Goal: Information Seeking & Learning: Learn about a topic

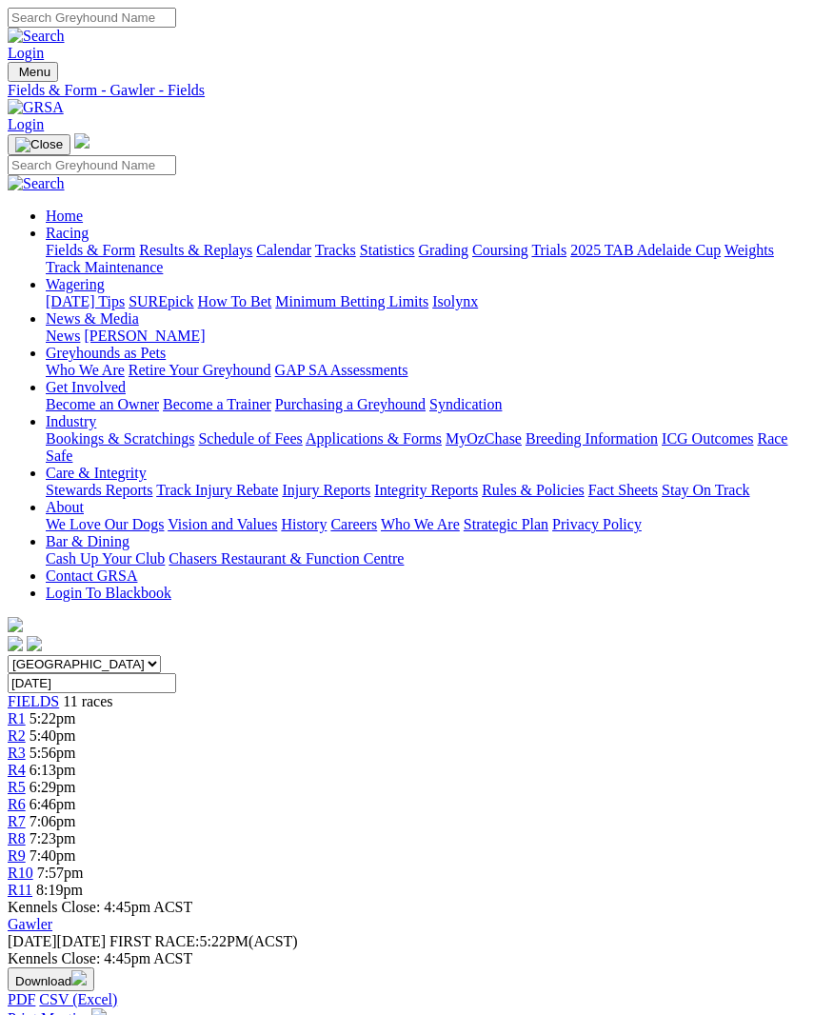
scroll to position [4, 0]
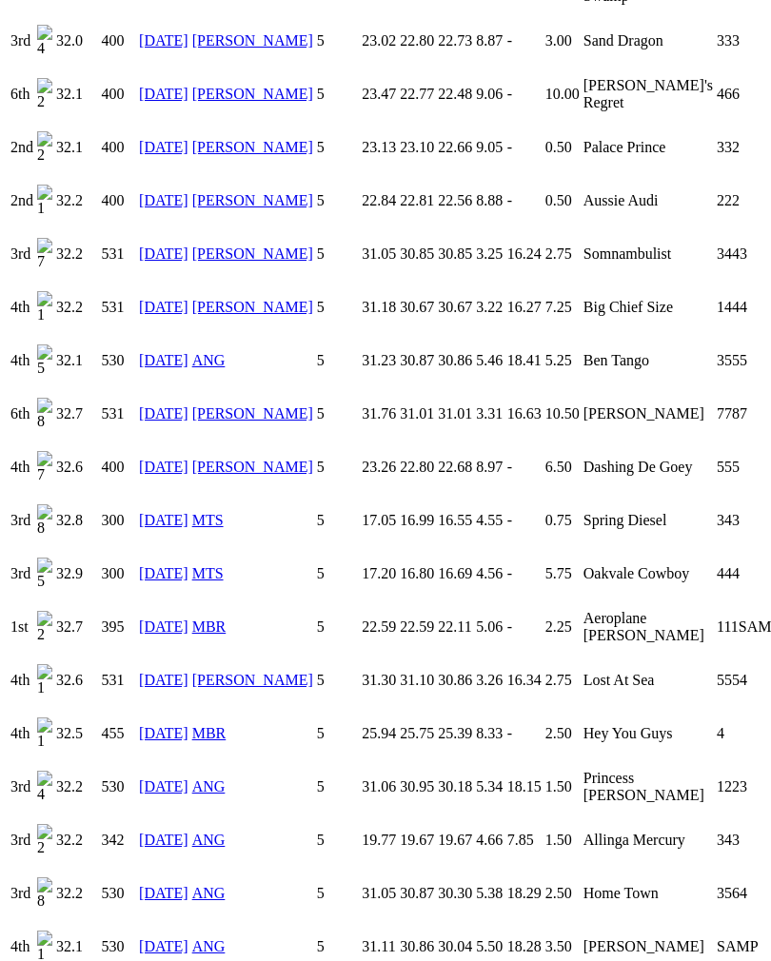
scroll to position [2679, 0]
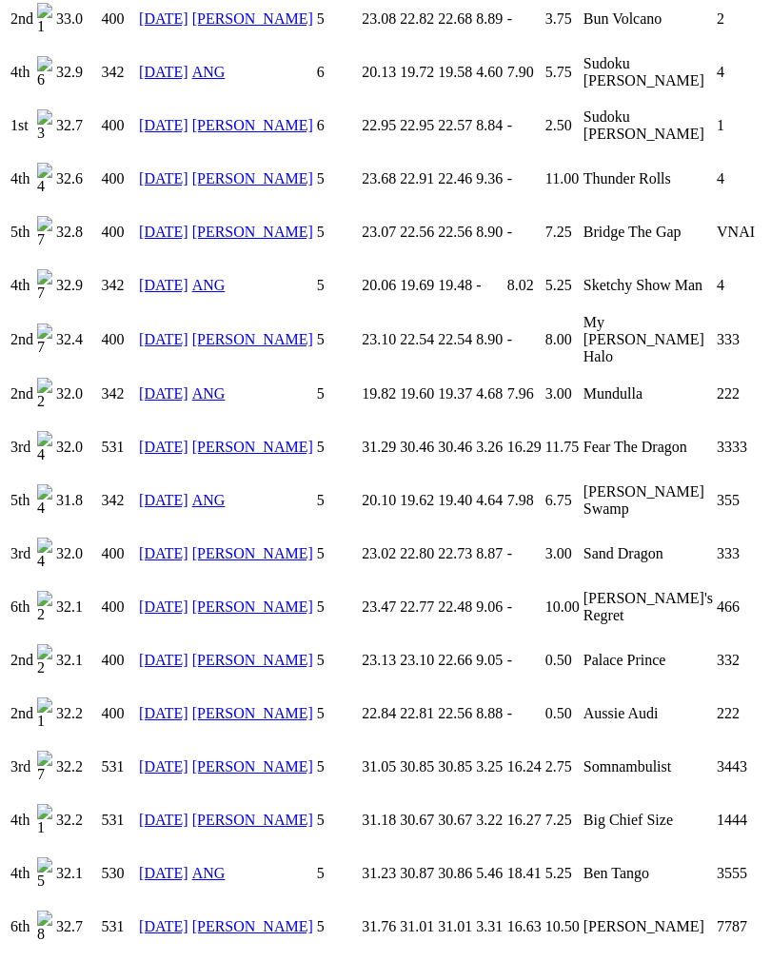
scroll to position [2157, 0]
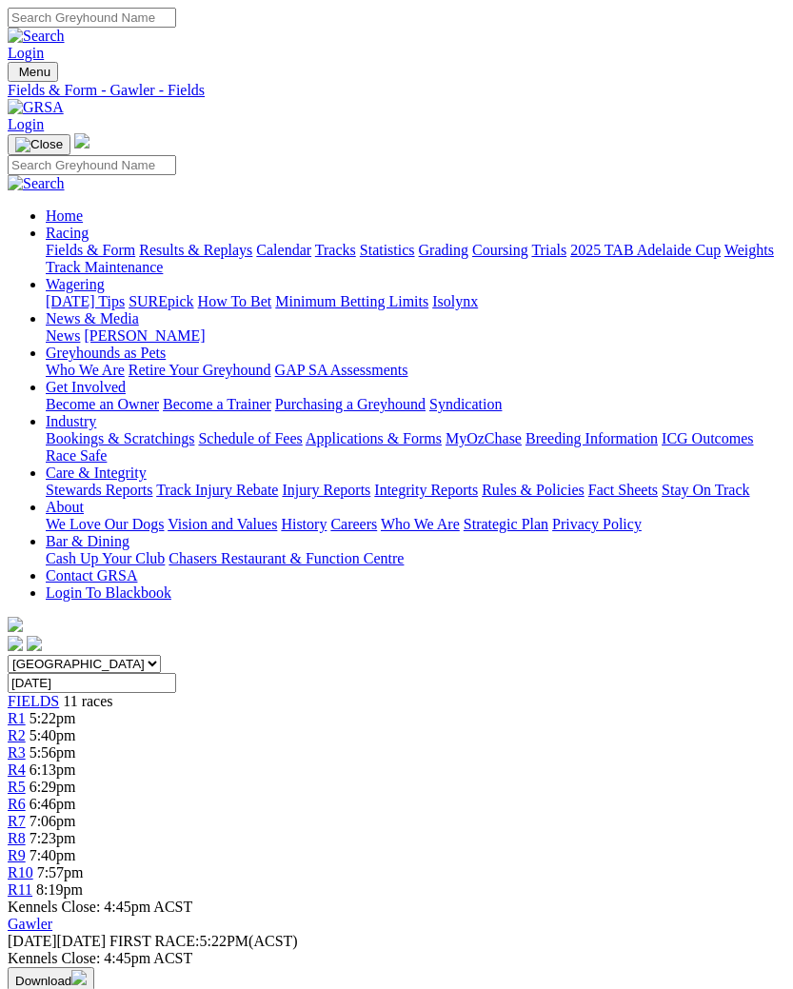
scroll to position [16, 6]
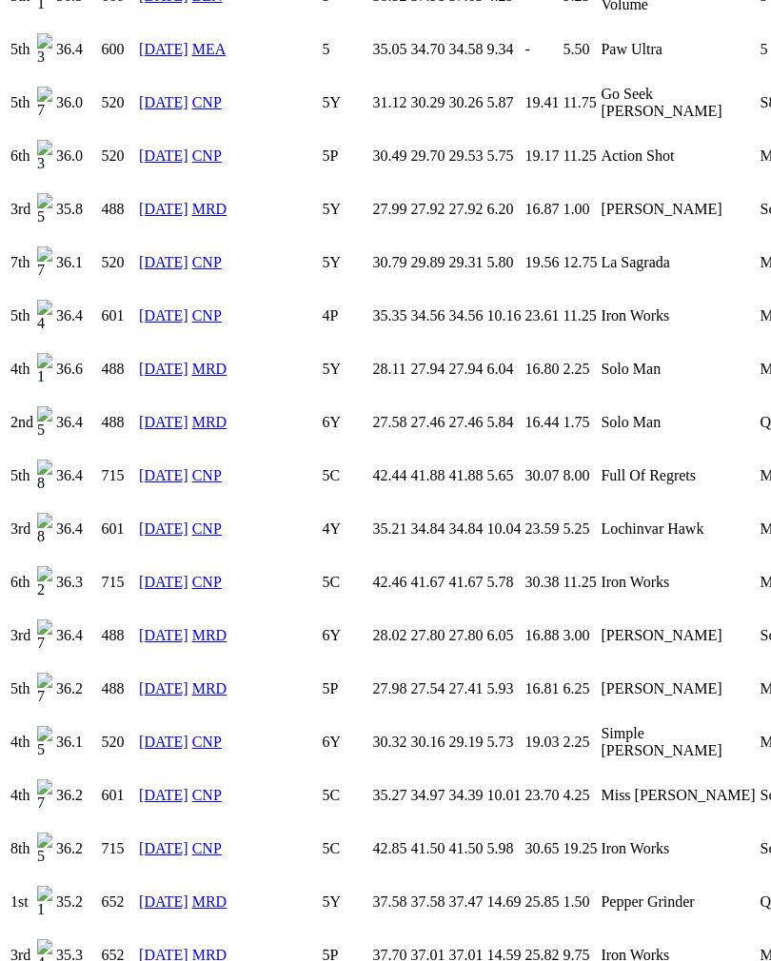
scroll to position [2874, 0]
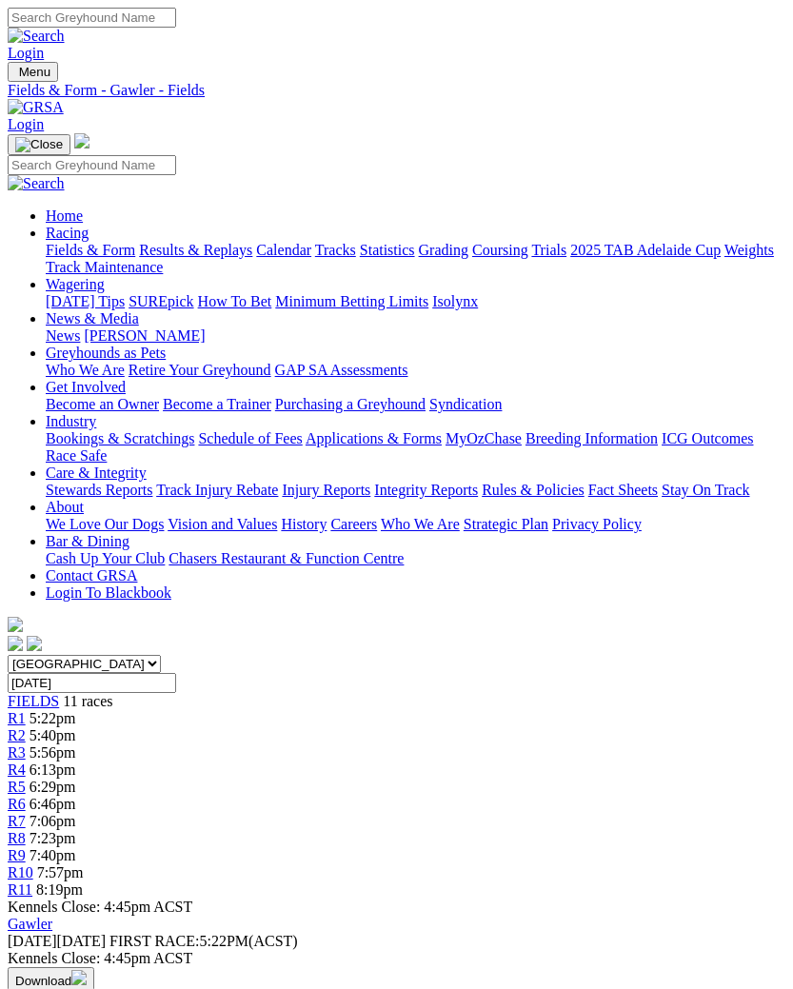
scroll to position [16, 6]
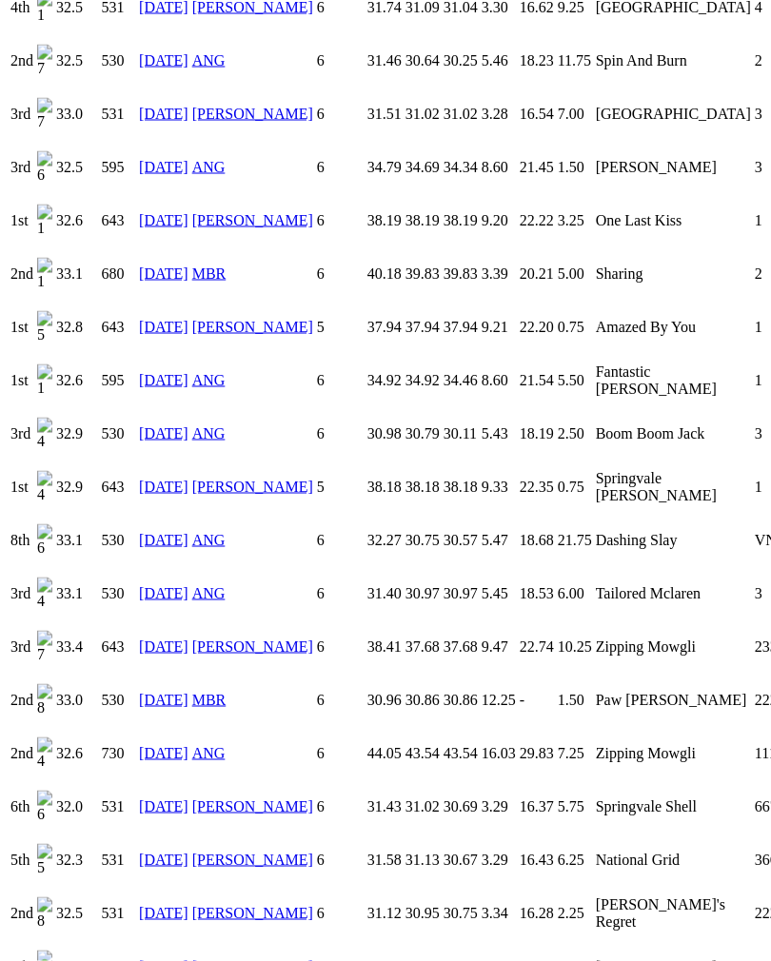
scroll to position [3446, 0]
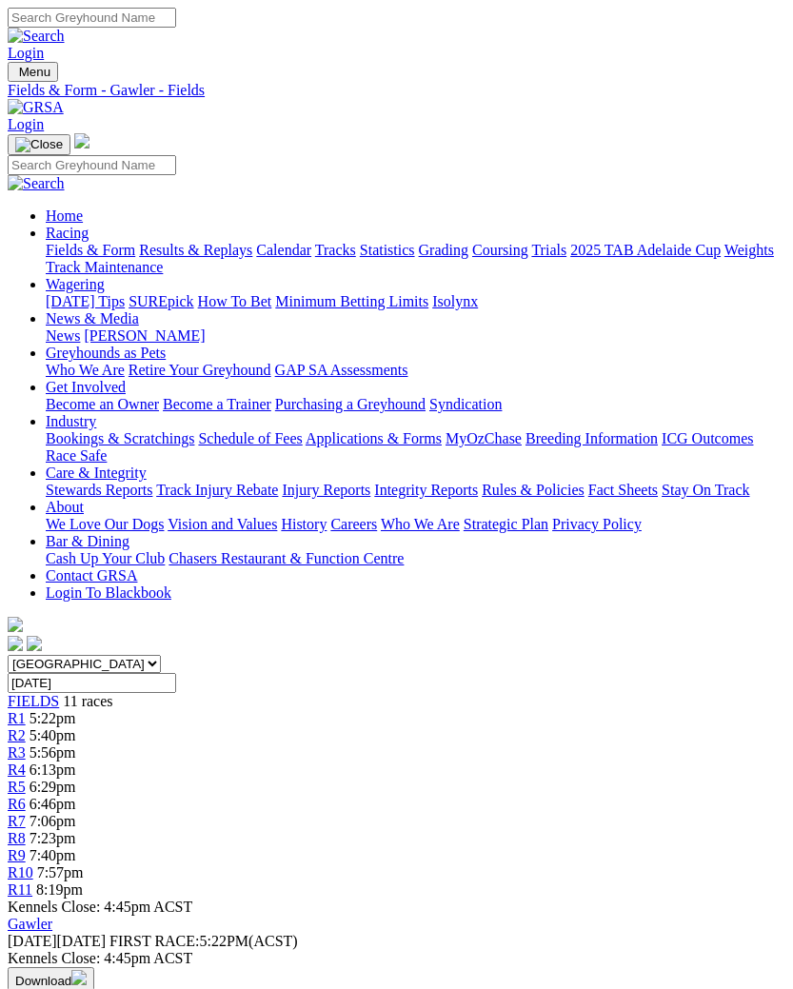
scroll to position [16, 6]
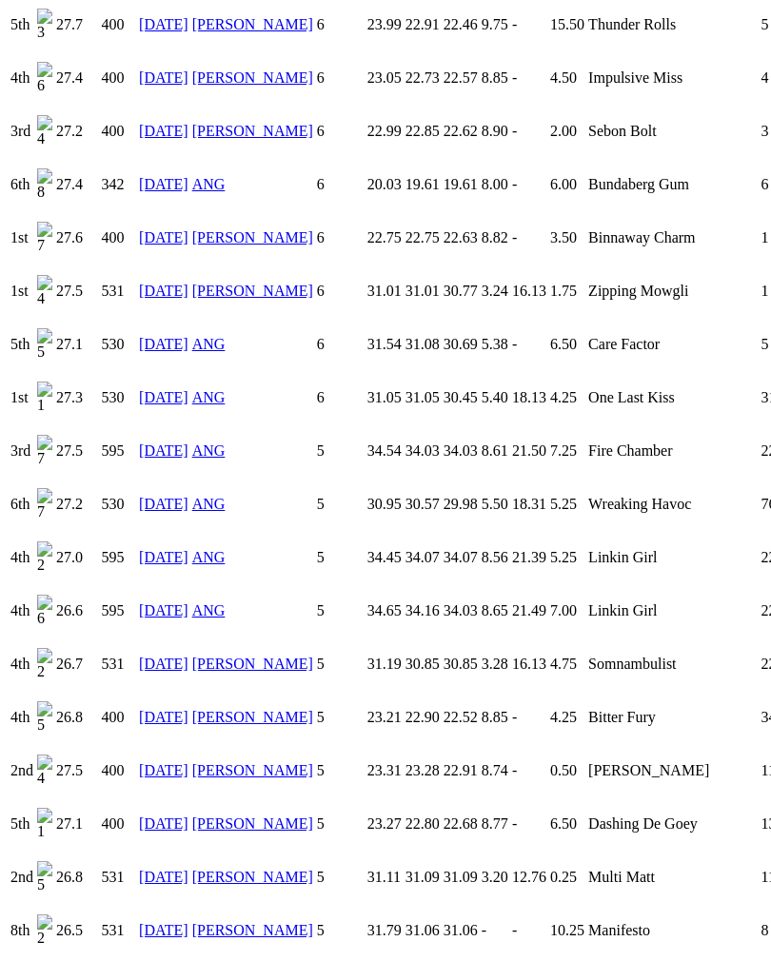
scroll to position [2237, 0]
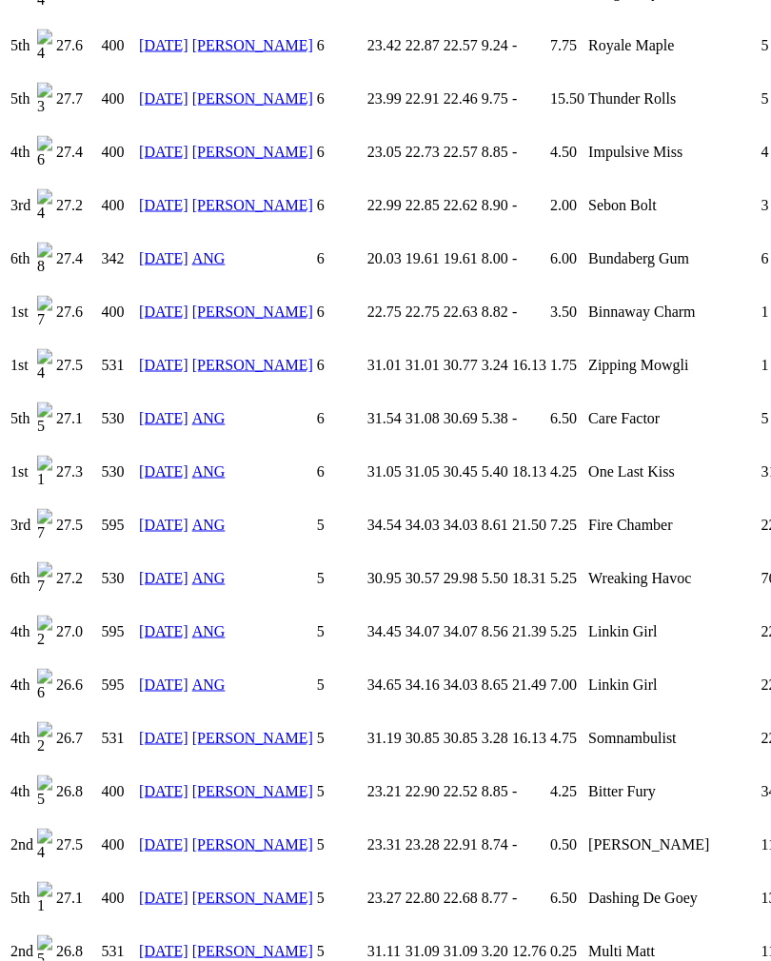
scroll to position [2193, 0]
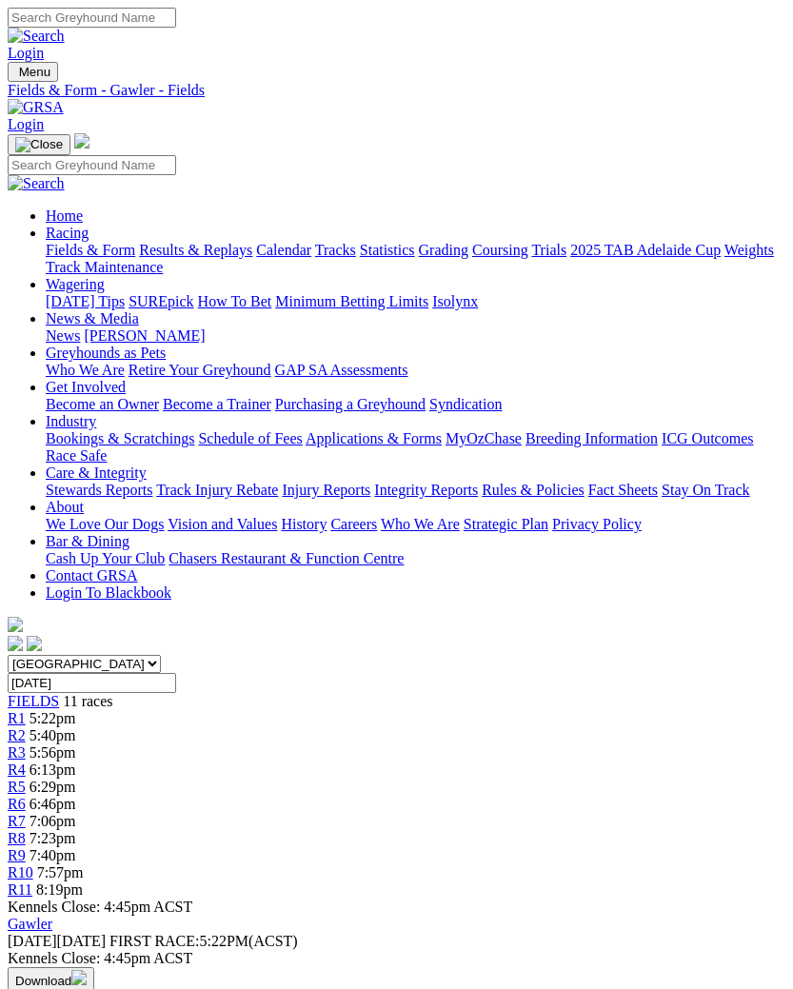
scroll to position [16, 6]
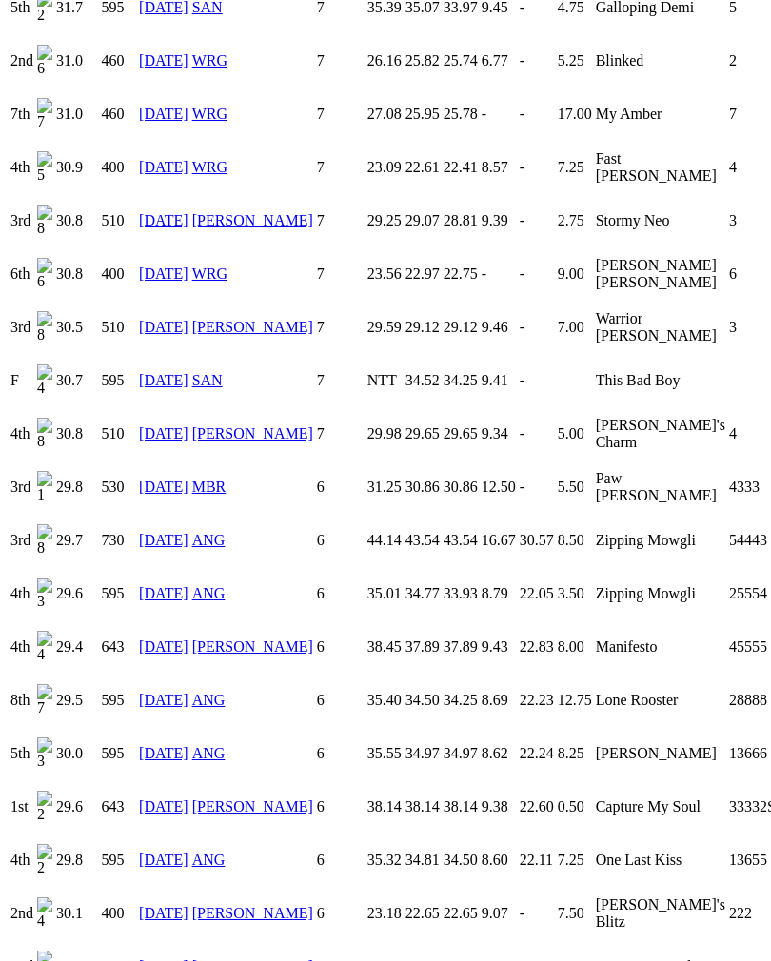
scroll to position [3552, 0]
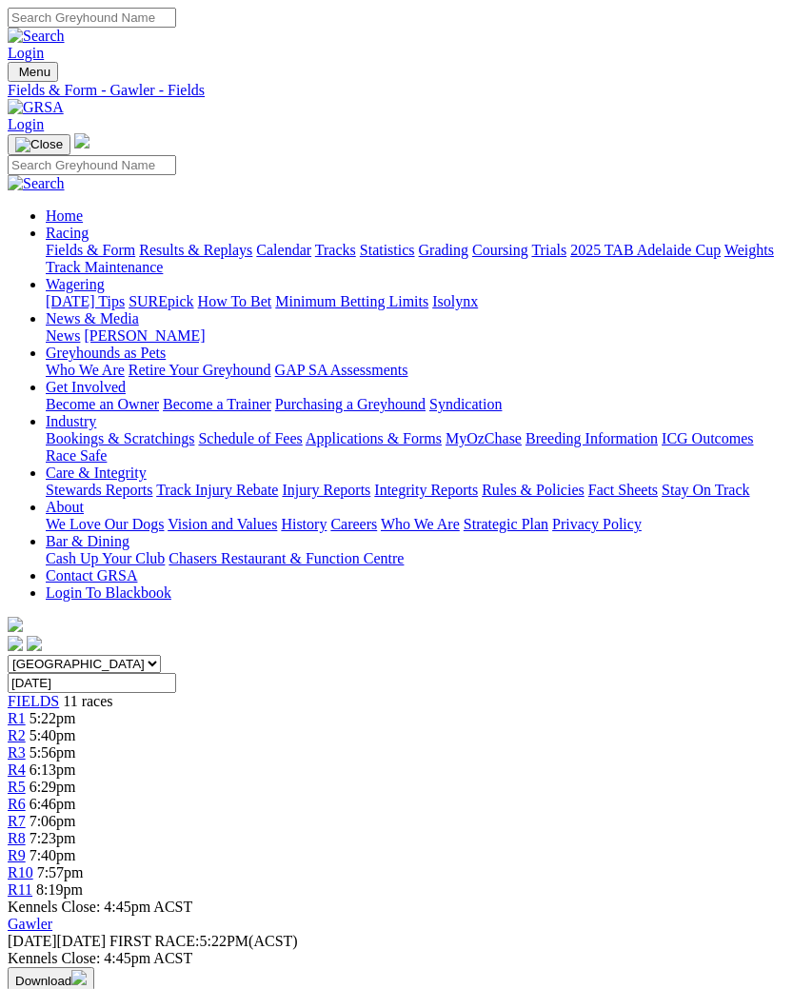
scroll to position [16, 6]
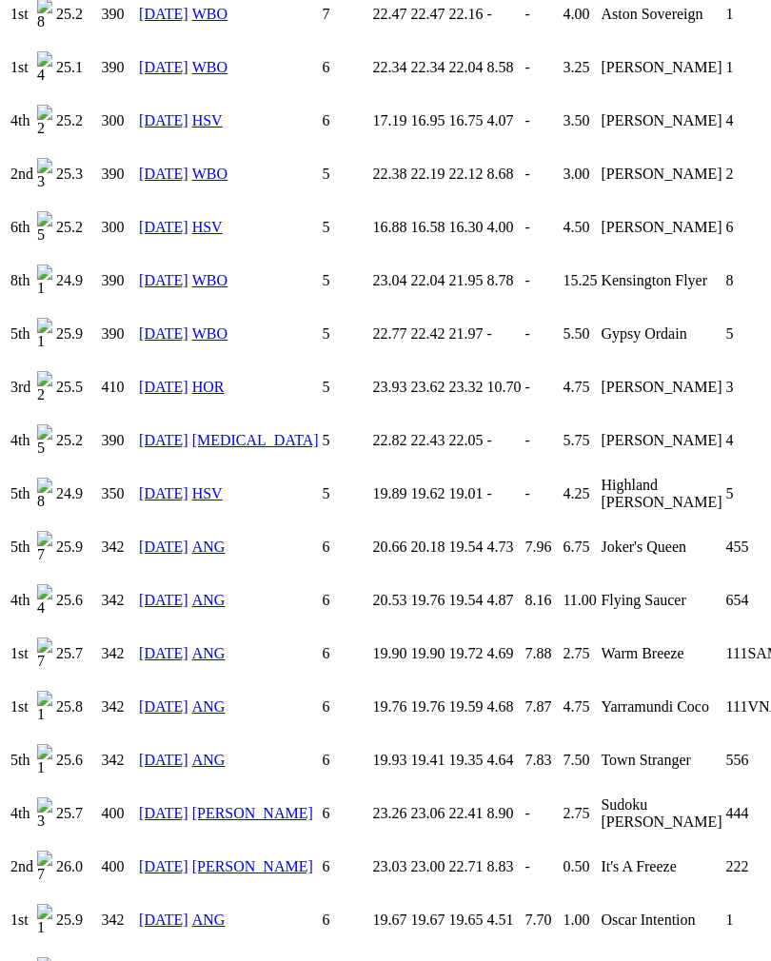
scroll to position [1850, 0]
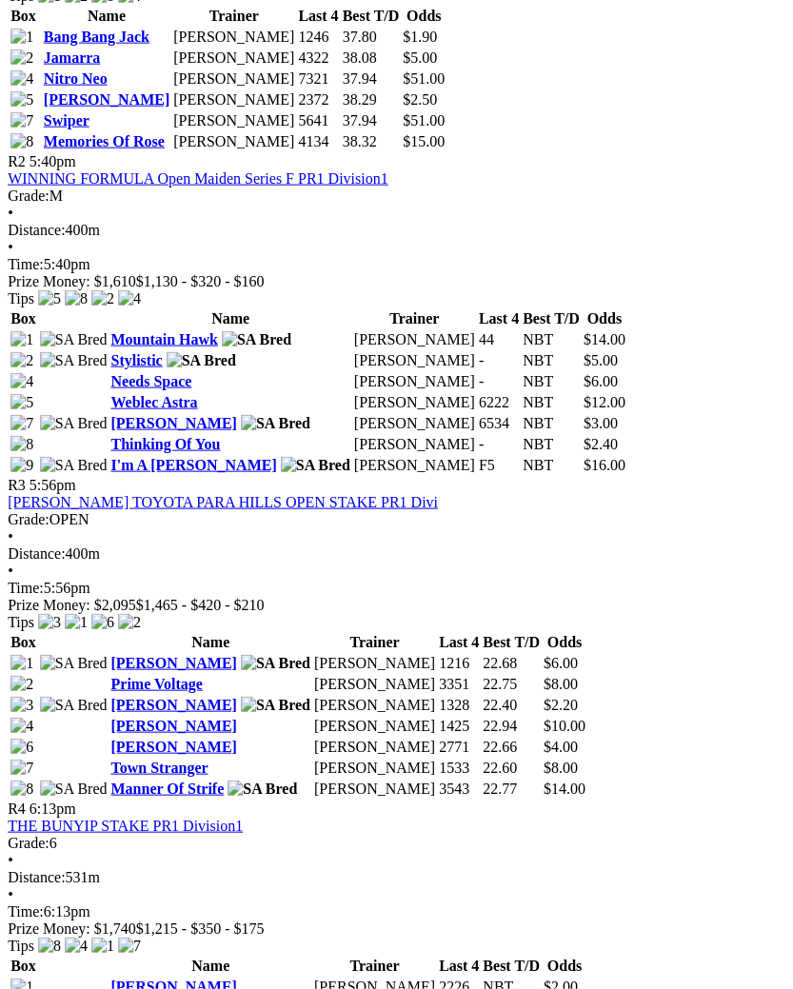
scroll to position [1177, 6]
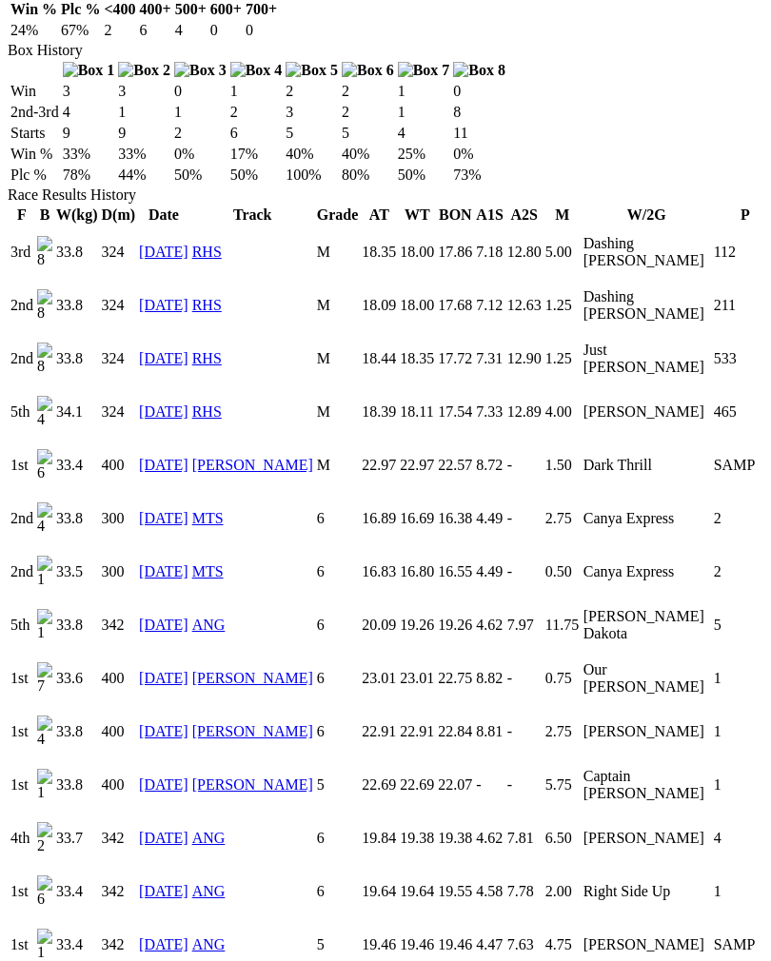
scroll to position [1208, 0]
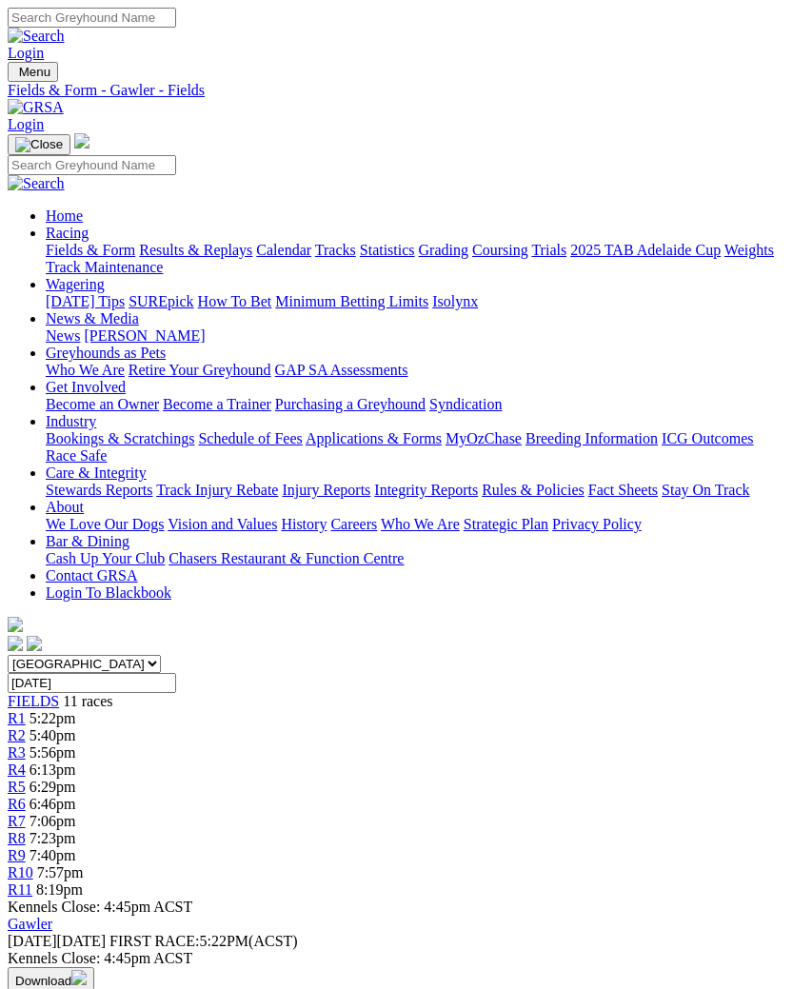
scroll to position [1210, 6]
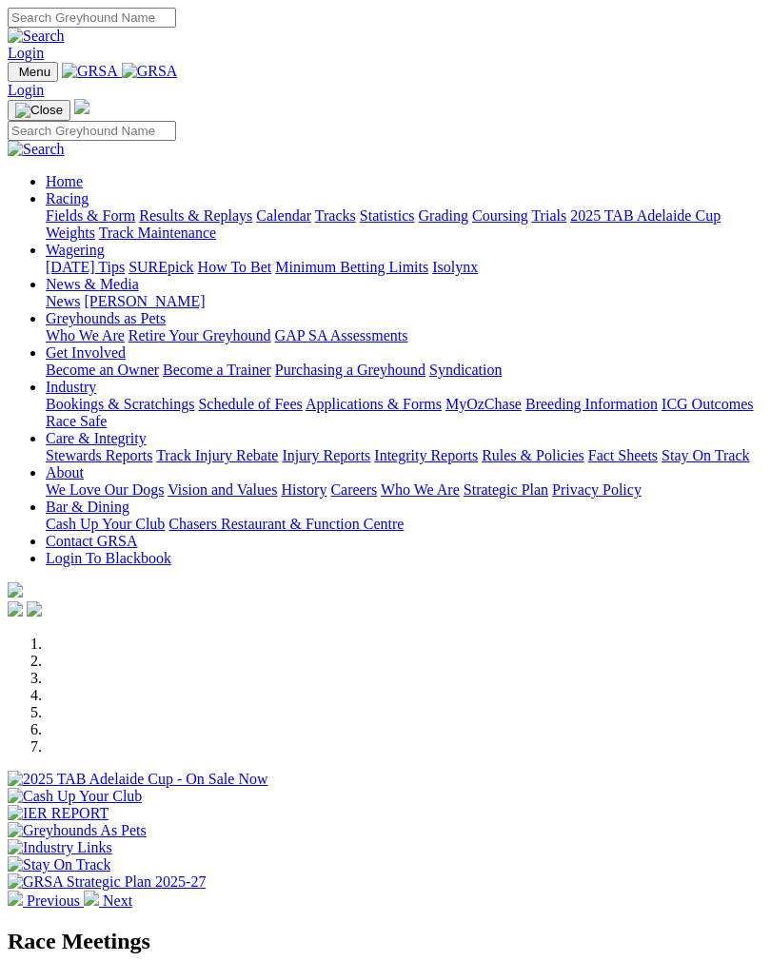
scroll to position [674, 0]
